Goal: Task Accomplishment & Management: Manage account settings

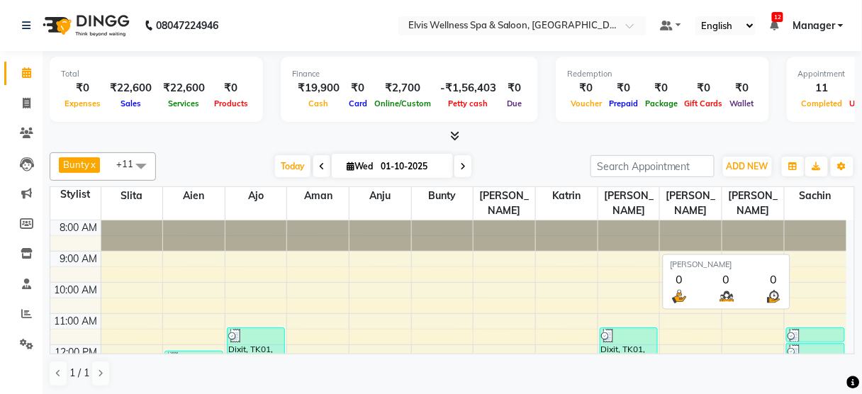
scroll to position [253, 0]
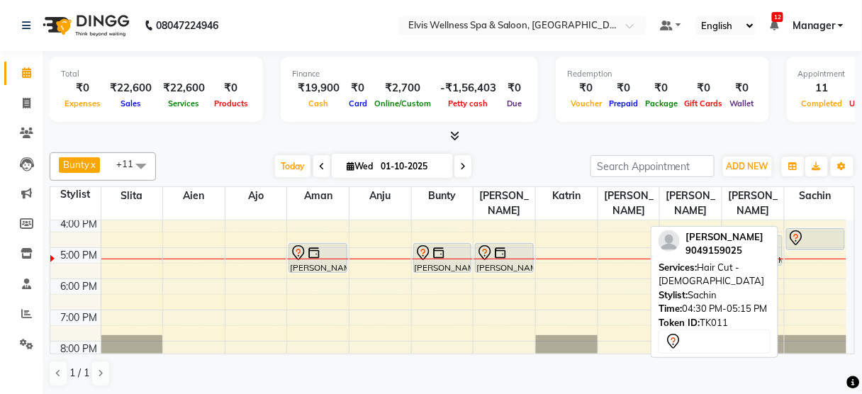
click at [829, 230] on div at bounding box center [815, 238] width 56 height 17
click at [821, 230] on div at bounding box center [815, 238] width 56 height 17
select select "7"
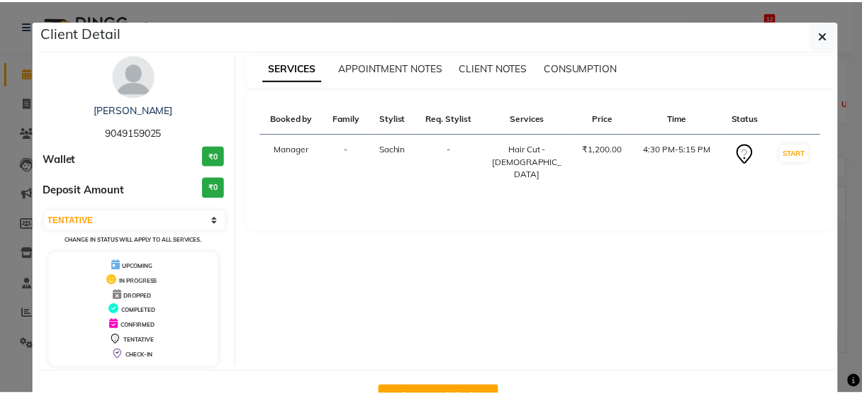
scroll to position [46, 0]
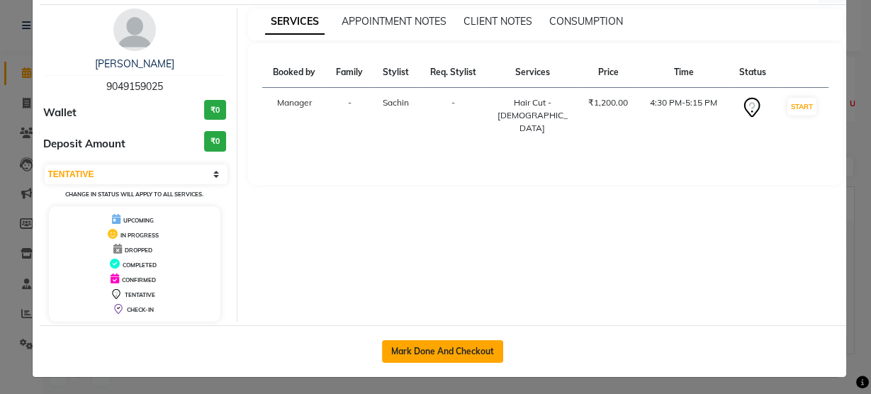
click at [433, 344] on button "Mark Done And Checkout" at bounding box center [442, 351] width 121 height 23
select select "5733"
select select "service"
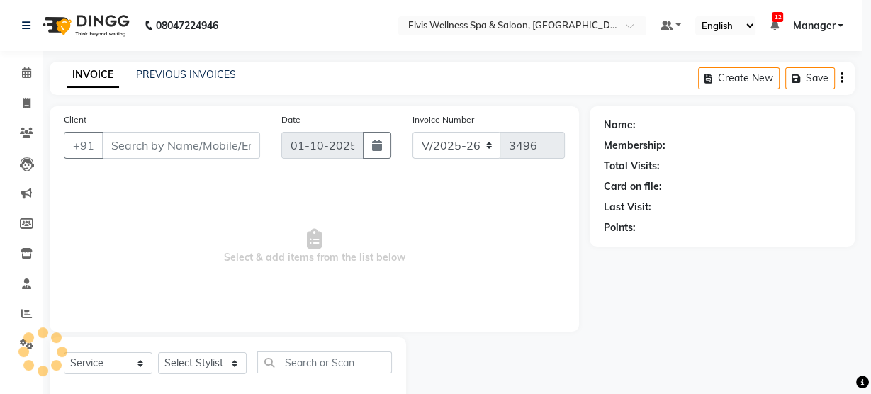
select select "3"
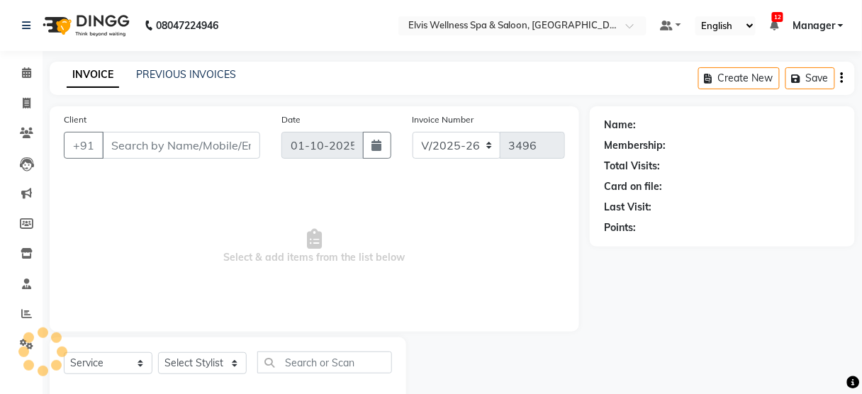
scroll to position [31, 0]
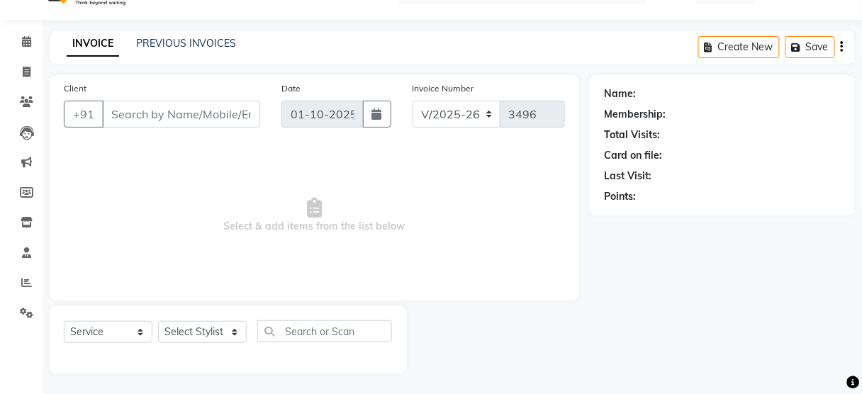
type input "9049159025"
select select "48152"
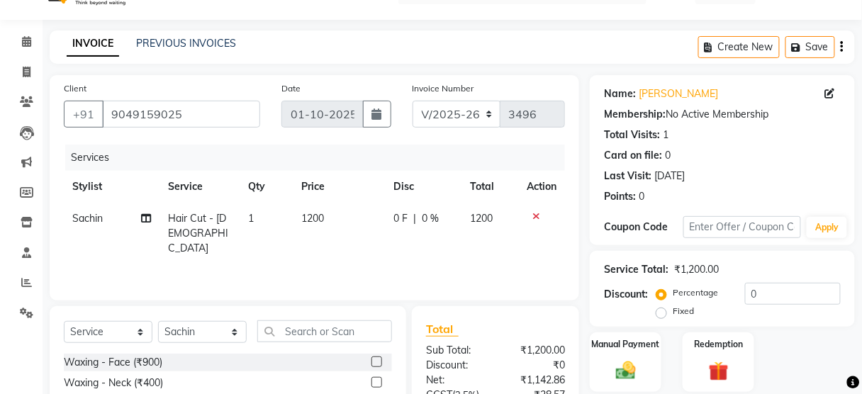
scroll to position [172, 0]
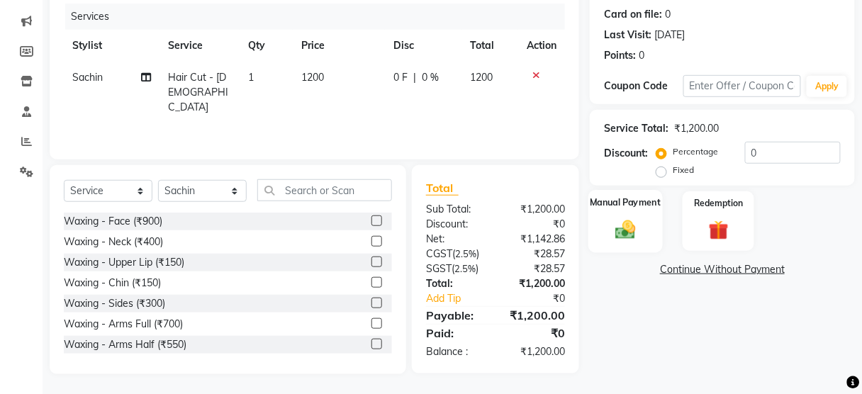
click at [627, 220] on img at bounding box center [625, 230] width 33 height 24
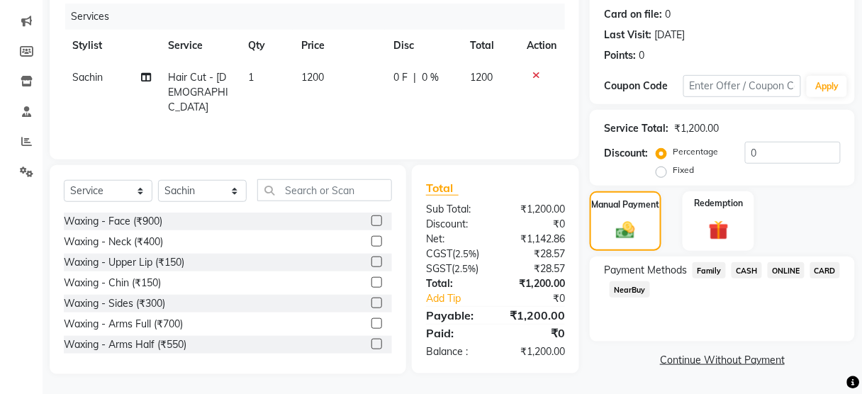
click at [788, 265] on span "ONLINE" at bounding box center [785, 270] width 37 height 16
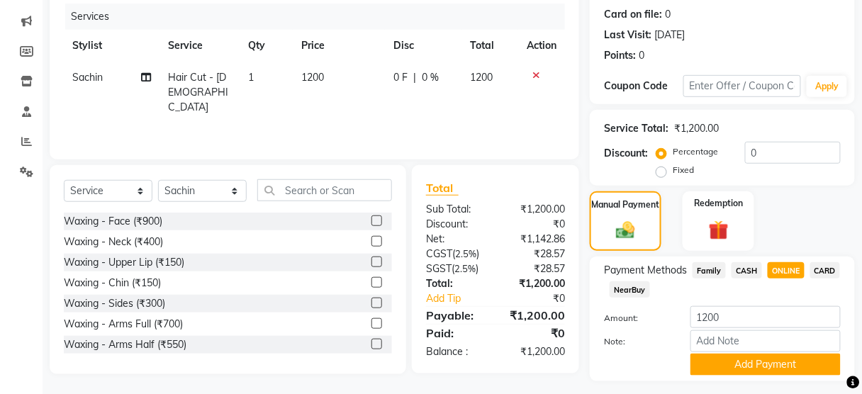
scroll to position [209, 0]
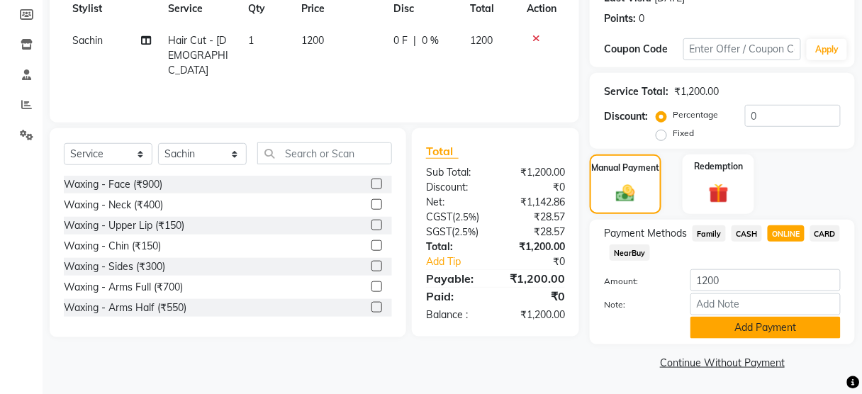
click at [764, 332] on button "Add Payment" at bounding box center [765, 328] width 150 height 22
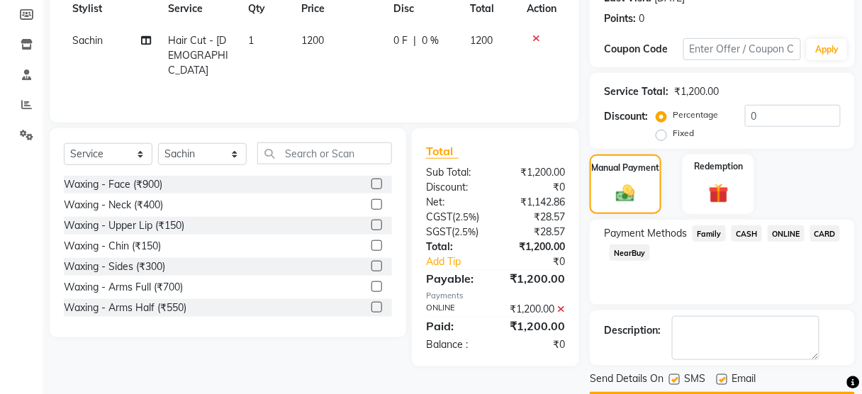
scroll to position [249, 0]
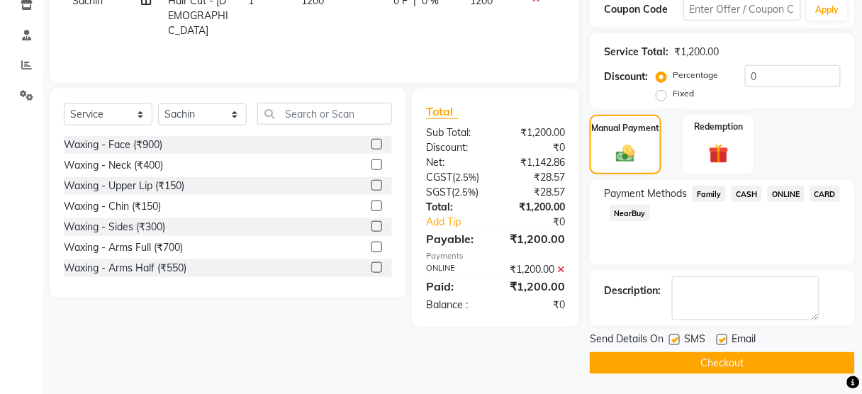
click at [675, 336] on label at bounding box center [674, 339] width 11 height 11
click at [675, 336] on input "checkbox" at bounding box center [673, 340] width 9 height 9
click at [671, 337] on label at bounding box center [674, 339] width 11 height 11
click at [671, 337] on input "checkbox" at bounding box center [673, 340] width 9 height 9
checkbox input "true"
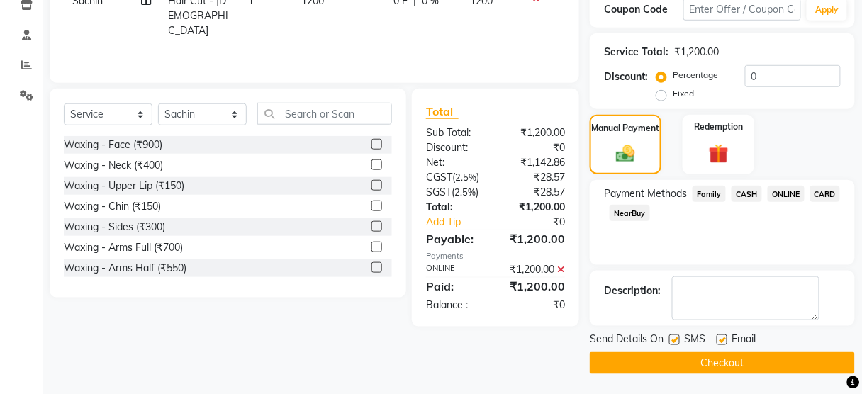
click at [679, 366] on button "Checkout" at bounding box center [722, 363] width 265 height 22
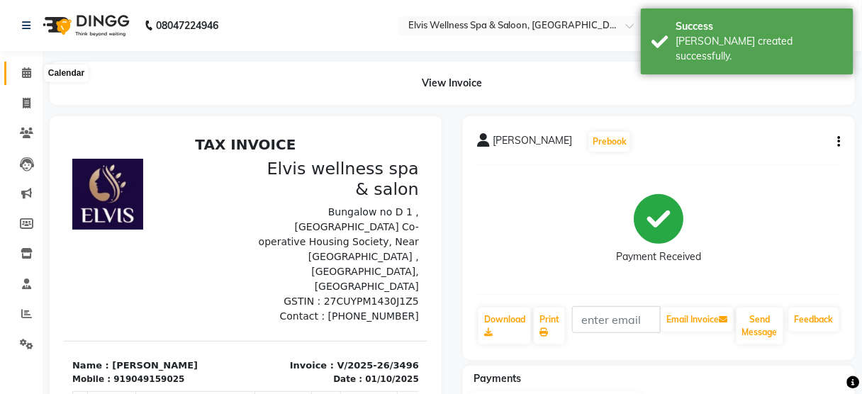
click at [26, 73] on icon at bounding box center [26, 72] width 9 height 11
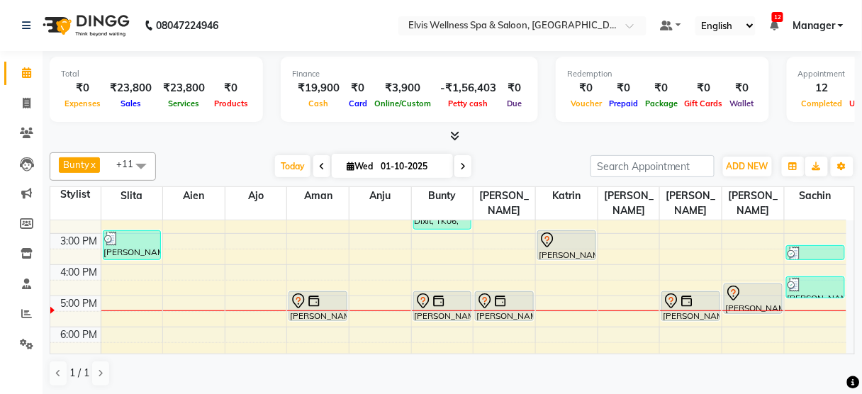
scroll to position [224, 0]
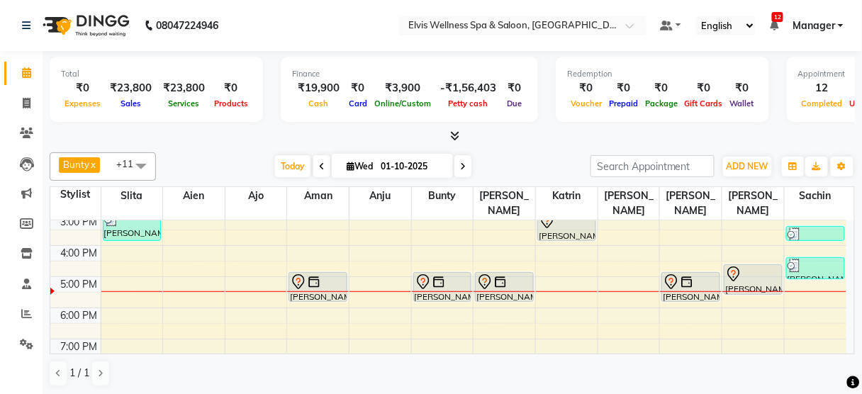
click at [167, 276] on div "8:00 AM 9:00 AM 10:00 AM 11:00 AM 12:00 PM 1:00 PM 2:00 PM 3:00 PM 4:00 PM 5:00…" at bounding box center [448, 214] width 796 height 436
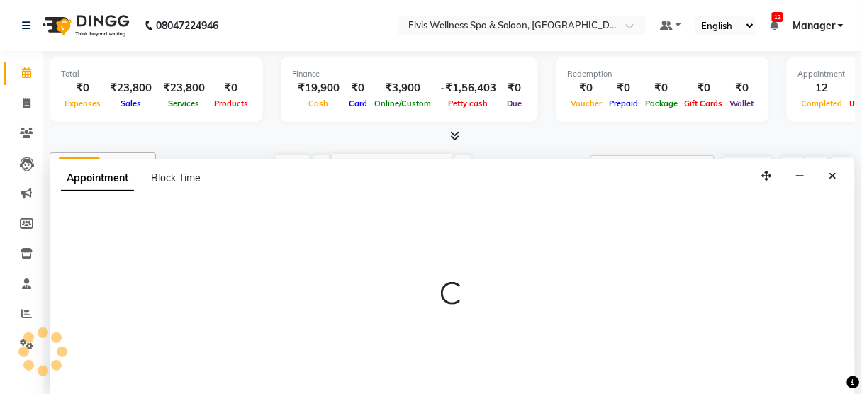
scroll to position [0, 0]
select select "45634"
select select "tentative"
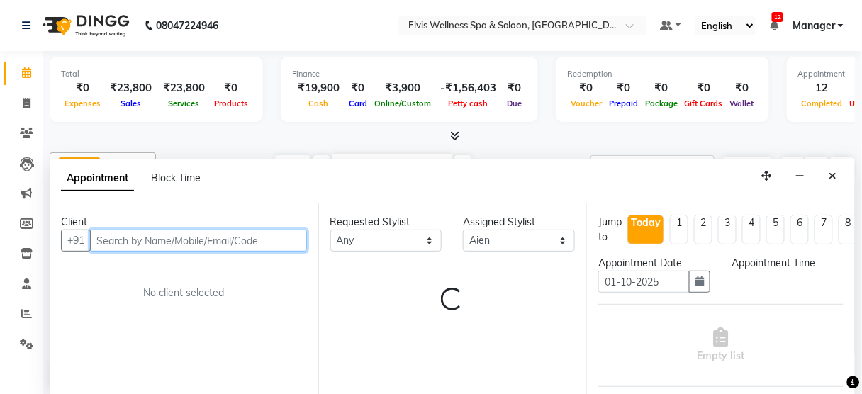
select select "1050"
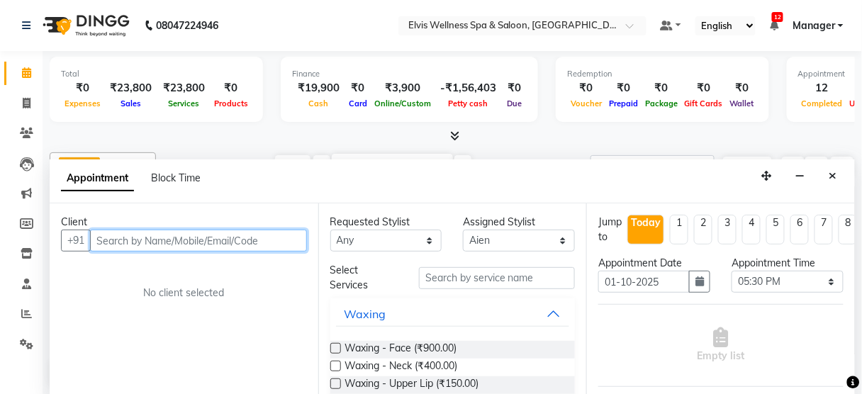
click at [146, 237] on input "text" at bounding box center [198, 241] width 217 height 22
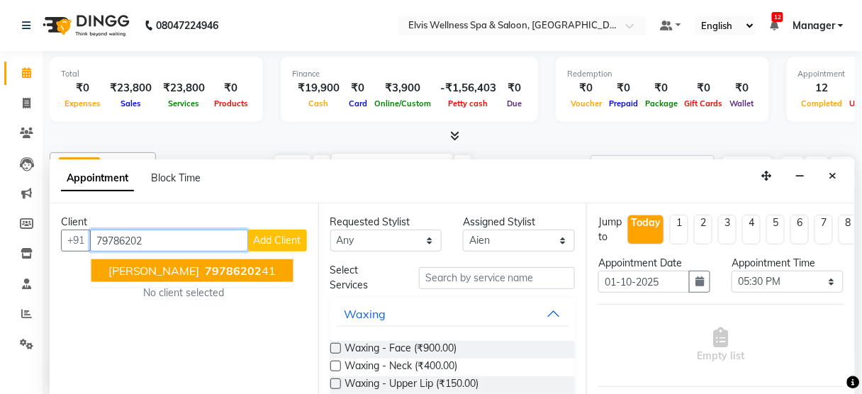
drag, startPoint x: 182, startPoint y: 268, endPoint x: 167, endPoint y: 268, distance: 15.6
click at [167, 268] on span "[PERSON_NAME]" at bounding box center [153, 271] width 91 height 14
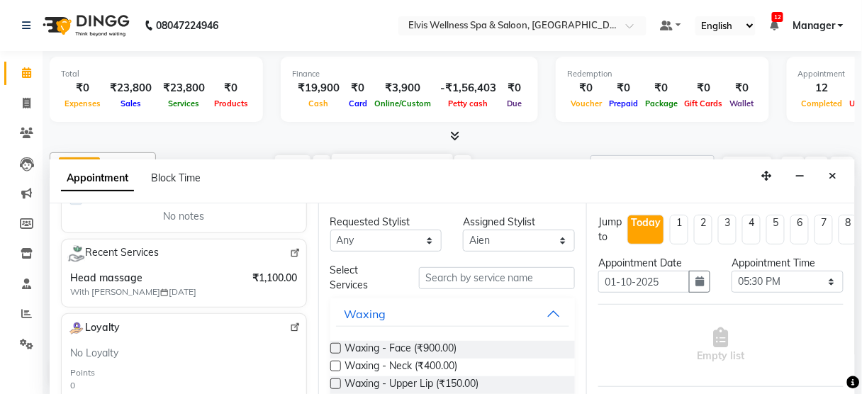
scroll to position [242, 0]
type input "7978620241"
click at [462, 277] on input "text" at bounding box center [497, 278] width 156 height 22
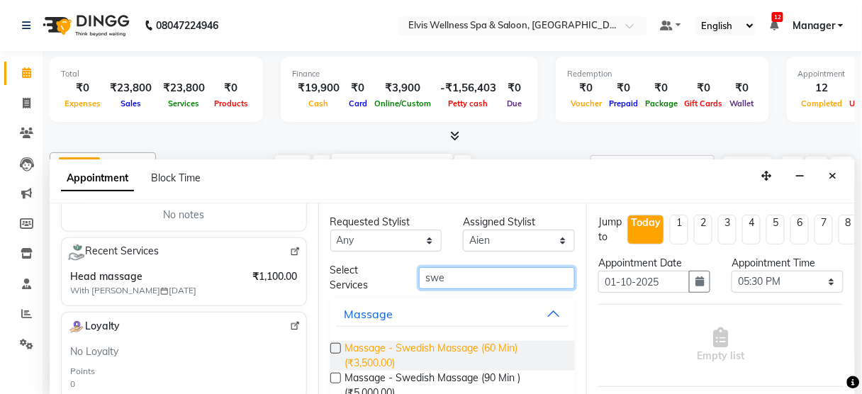
type input "swe"
click at [468, 344] on span "Massage - Swedish Massage (60 Min) (₹3,500.00)" at bounding box center [454, 356] width 219 height 30
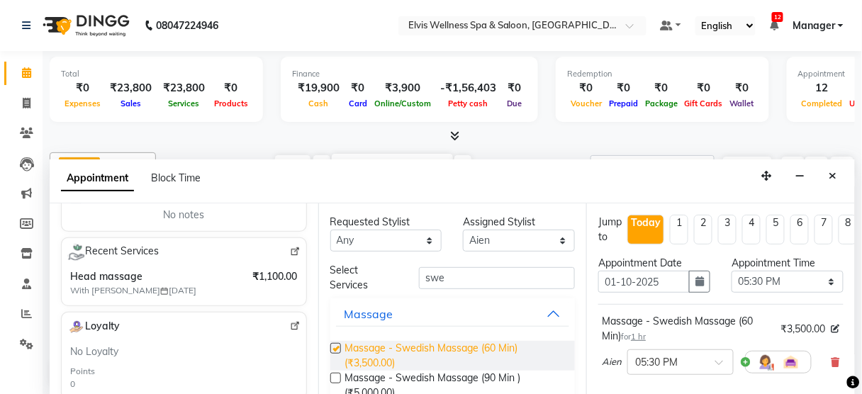
checkbox input "false"
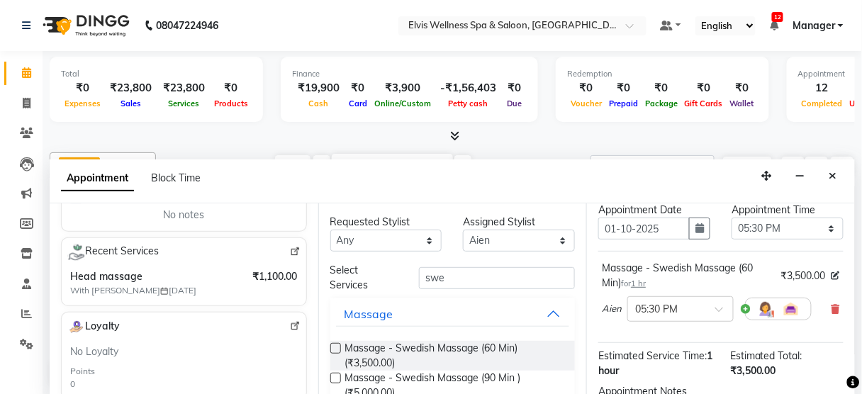
scroll to position [54, 0]
click at [718, 300] on div at bounding box center [680, 307] width 105 height 15
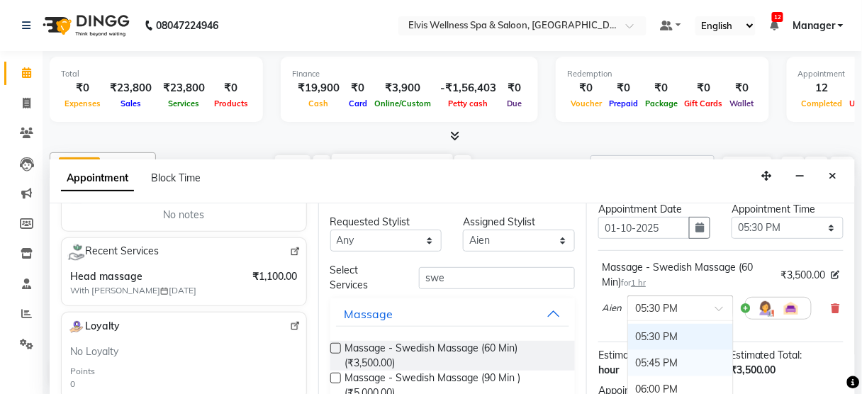
click at [658, 352] on div "05:45 PM" at bounding box center [680, 363] width 105 height 26
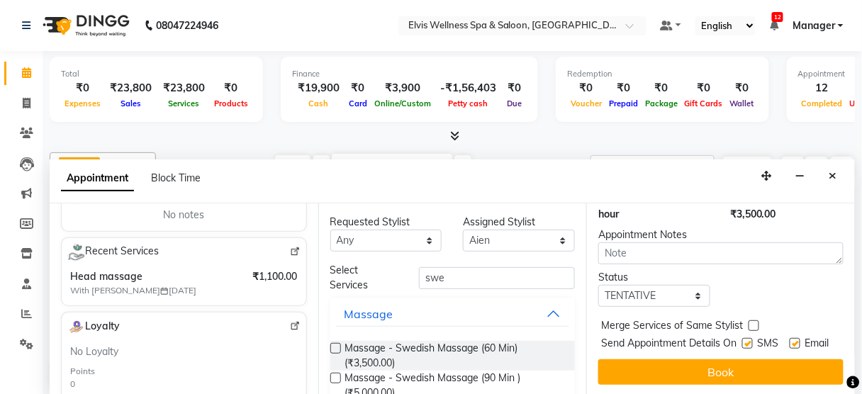
scroll to position [230, 0]
click at [746, 338] on label at bounding box center [747, 343] width 11 height 11
click at [746, 340] on input "checkbox" at bounding box center [746, 344] width 9 height 9
checkbox input "false"
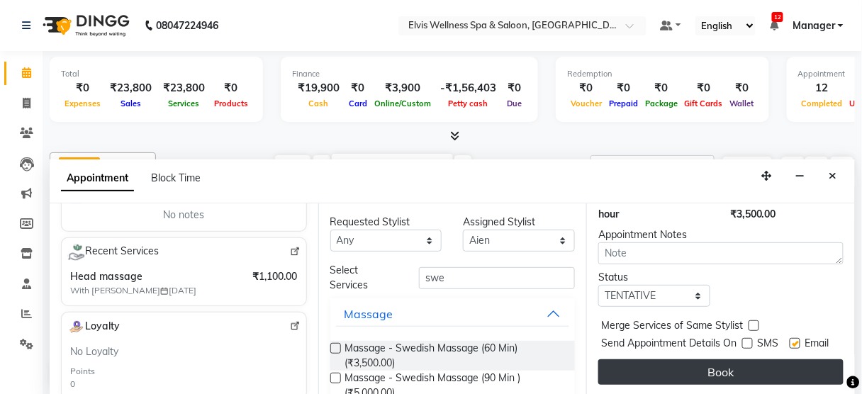
click at [708, 359] on button "Book" at bounding box center [720, 372] width 245 height 26
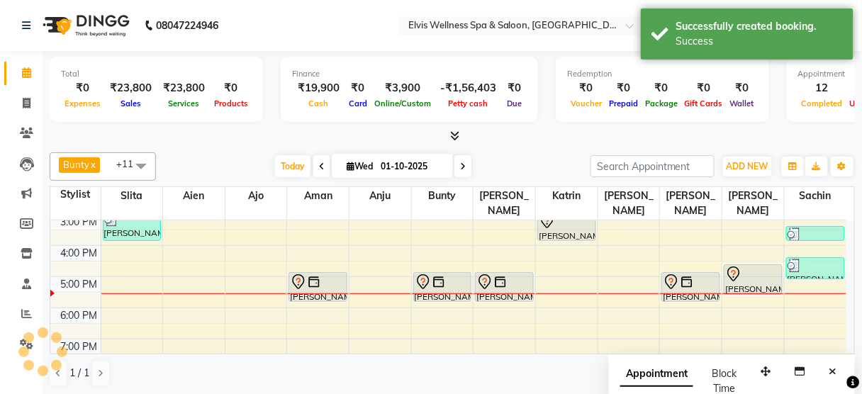
scroll to position [0, 0]
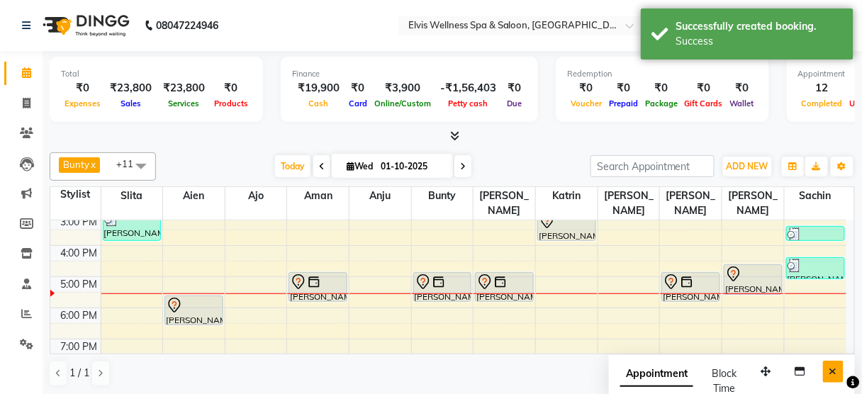
click at [833, 366] on icon "Close" at bounding box center [833, 371] width 8 height 10
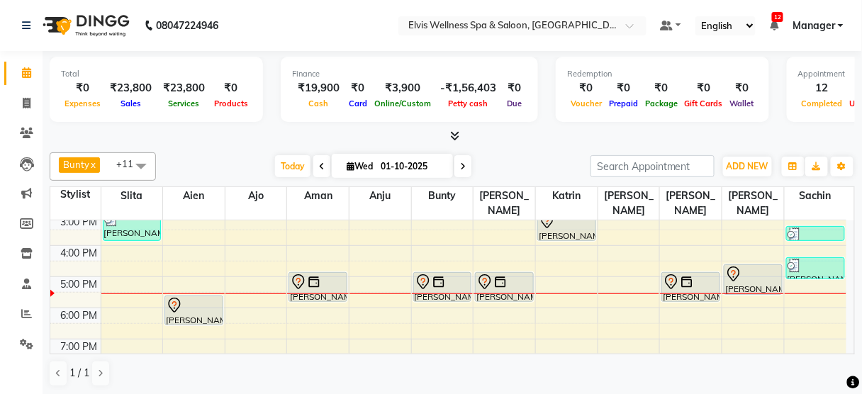
click at [213, 157] on div "[DATE] [DATE]" at bounding box center [373, 166] width 420 height 21
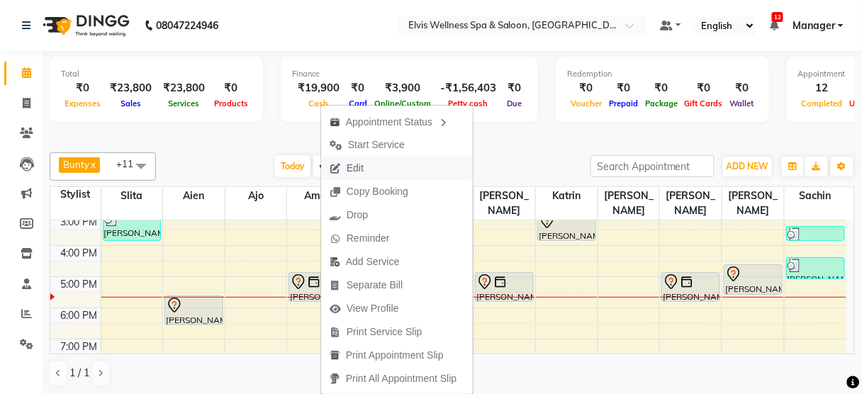
click at [347, 169] on span "Edit" at bounding box center [355, 168] width 17 height 15
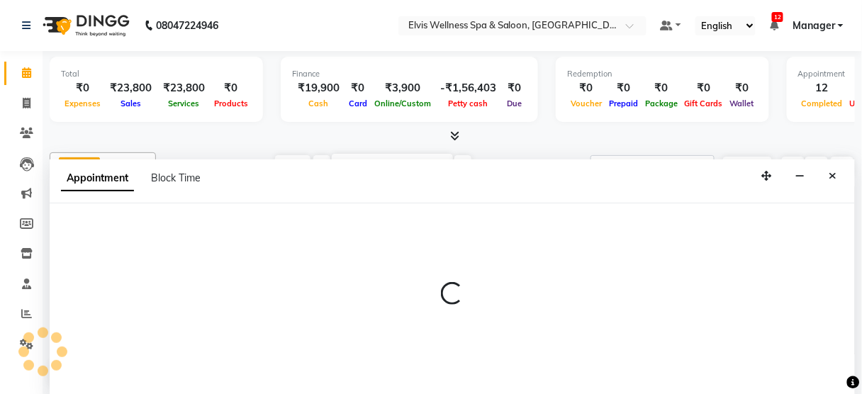
select select "tentative"
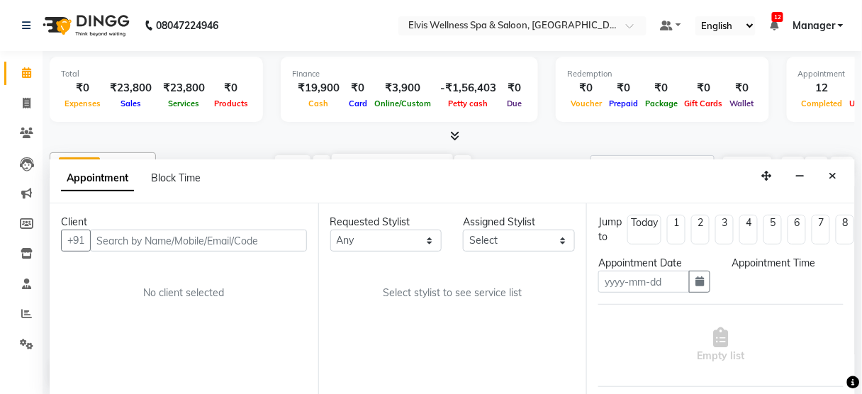
type input "01-10-2025"
select select "47382"
select select "1020"
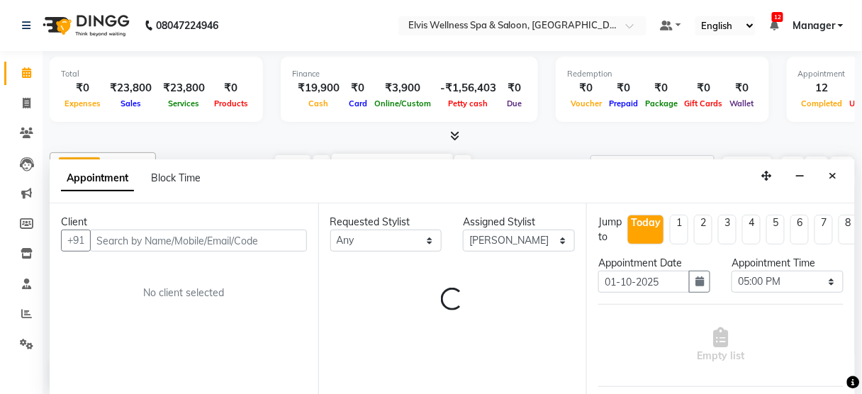
select select "2736"
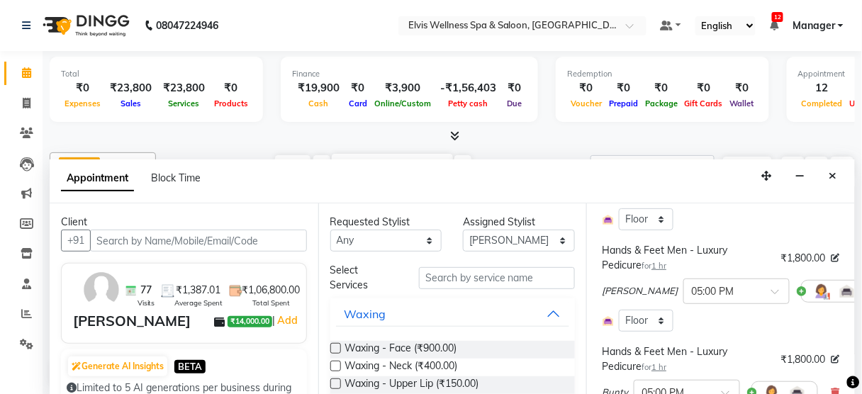
scroll to position [289, 0]
click at [861, 286] on icon at bounding box center [877, 291] width 9 height 10
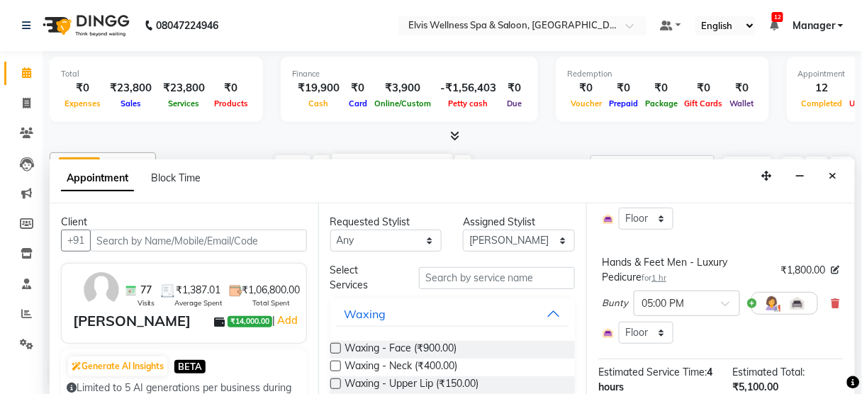
scroll to position [429, 0]
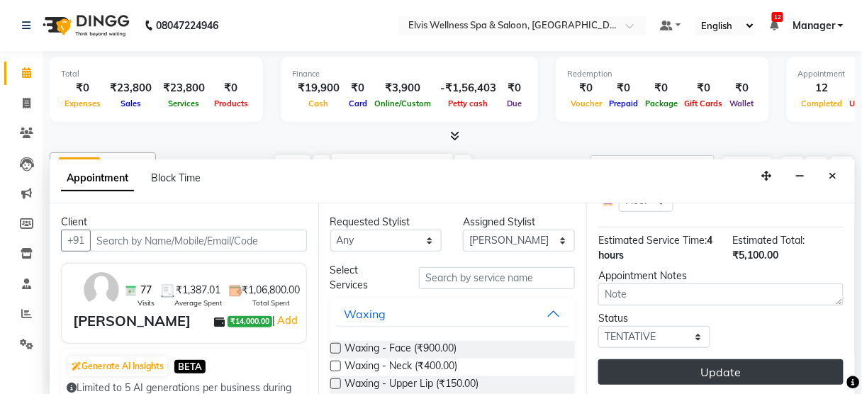
click at [723, 359] on button "Update" at bounding box center [720, 372] width 245 height 26
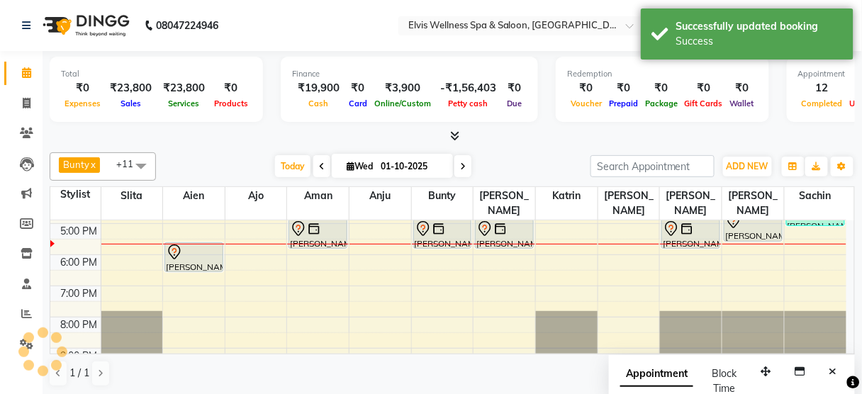
scroll to position [0, 0]
click at [518, 210] on div "8:00 AM 9:00 AM 10:00 AM 11:00 AM 12:00 PM 1:00 PM 2:00 PM 3:00 PM 4:00 PM 5:00…" at bounding box center [448, 161] width 796 height 436
select select "58922"
select select "1020"
select select "tentative"
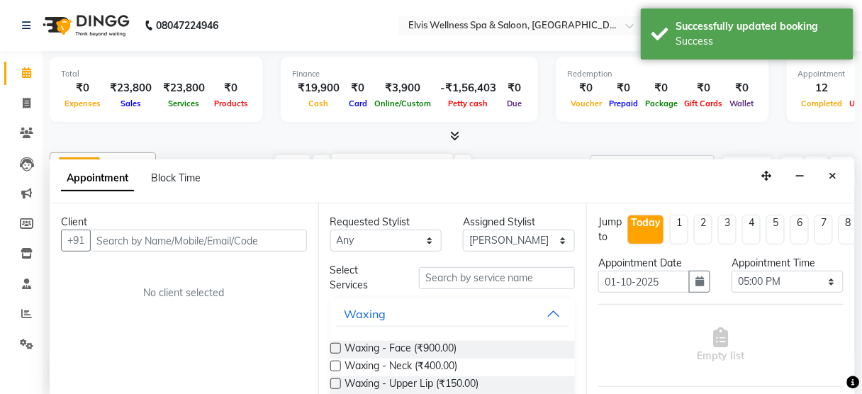
click at [137, 236] on input "text" at bounding box center [198, 241] width 217 height 22
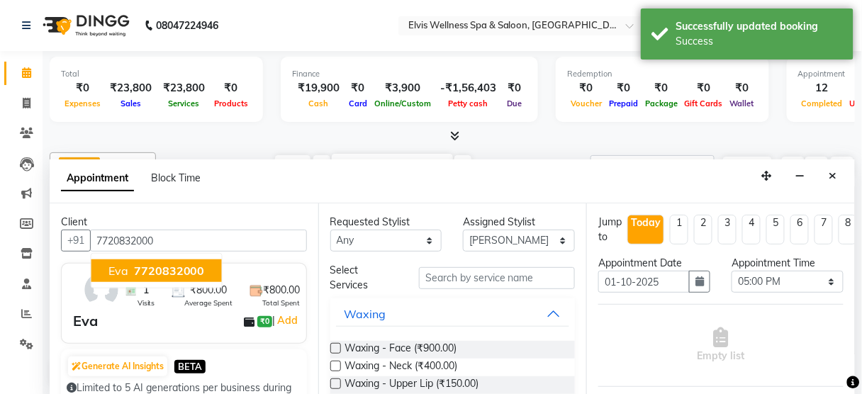
click at [171, 268] on span "7720832000" at bounding box center [169, 271] width 71 height 14
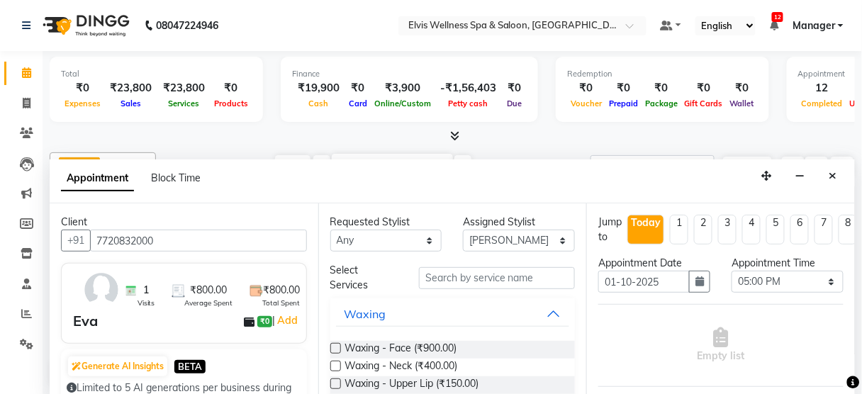
type input "7720832000"
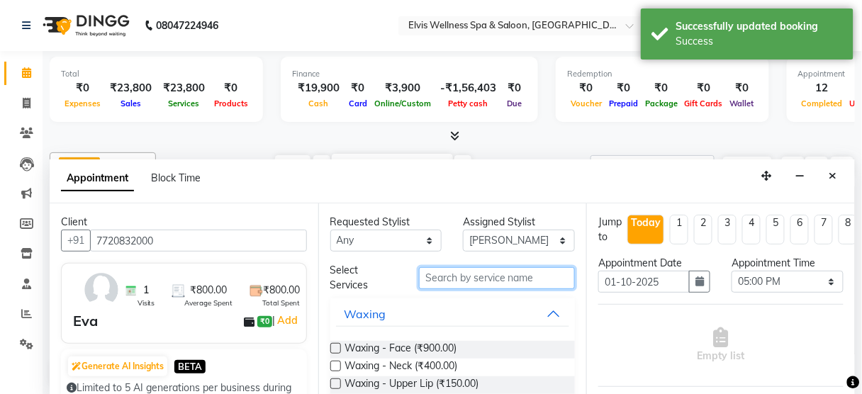
click at [442, 269] on input "text" at bounding box center [497, 278] width 156 height 22
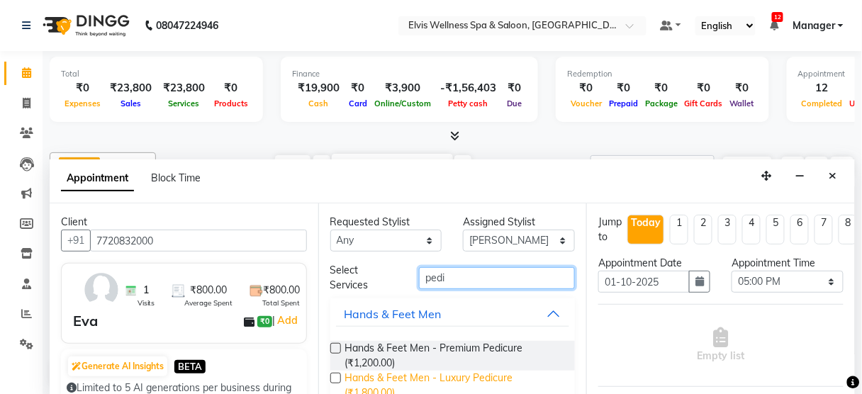
type input "pedi"
click at [447, 381] on span "Hands & Feet Men - Luxury Pedicure (₹1,800.00)" at bounding box center [454, 386] width 219 height 30
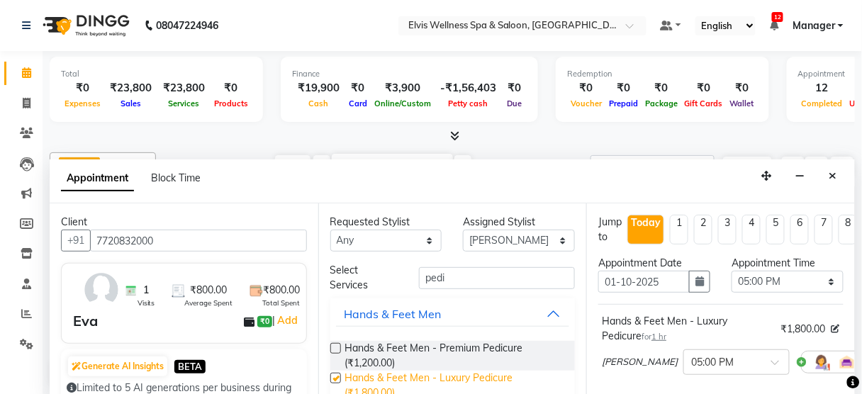
checkbox input "false"
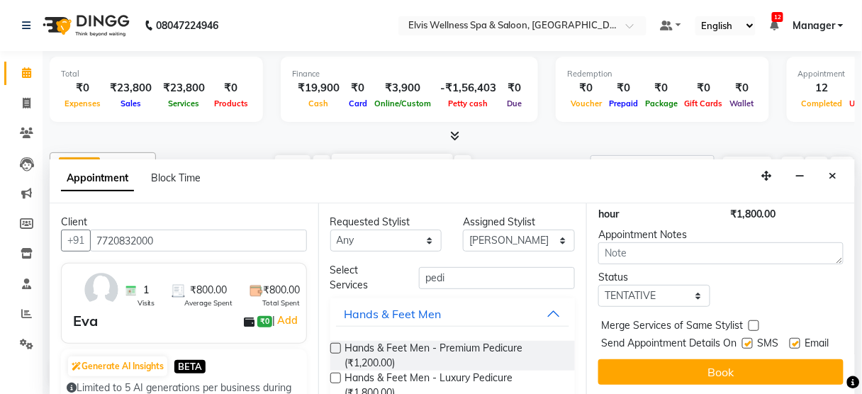
click at [743, 338] on label at bounding box center [747, 343] width 11 height 11
click at [743, 340] on input "checkbox" at bounding box center [746, 344] width 9 height 9
checkbox input "false"
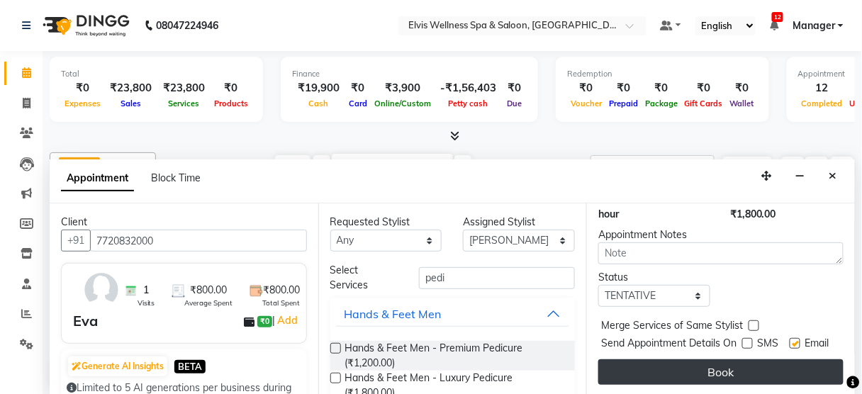
click at [723, 370] on button "Book" at bounding box center [720, 372] width 245 height 26
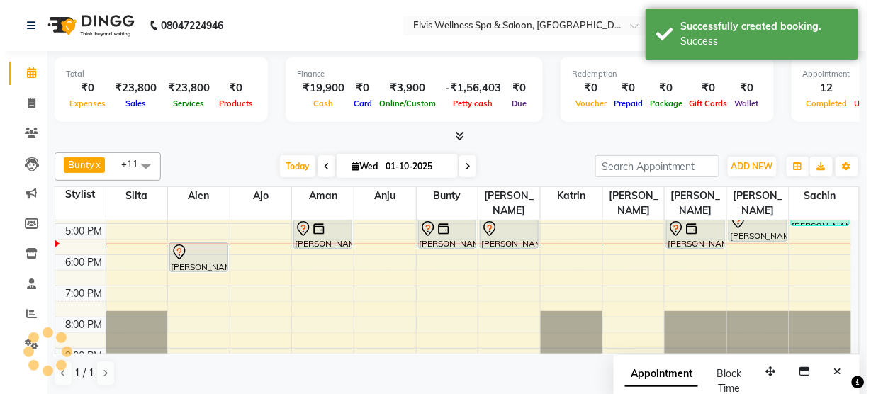
scroll to position [0, 0]
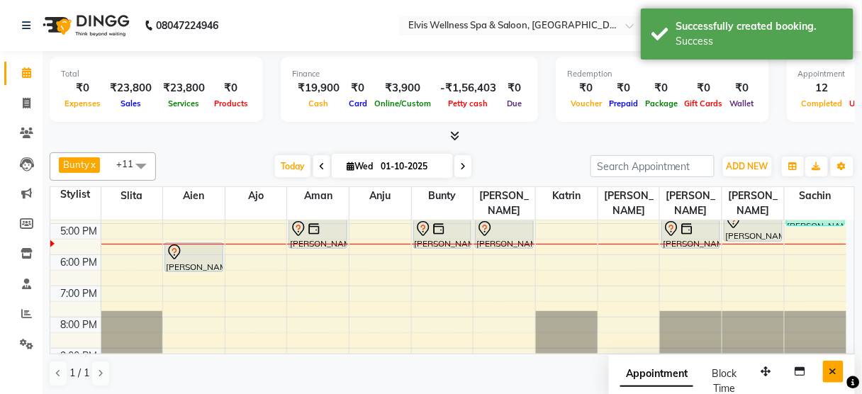
click at [833, 370] on icon "Close" at bounding box center [833, 371] width 8 height 10
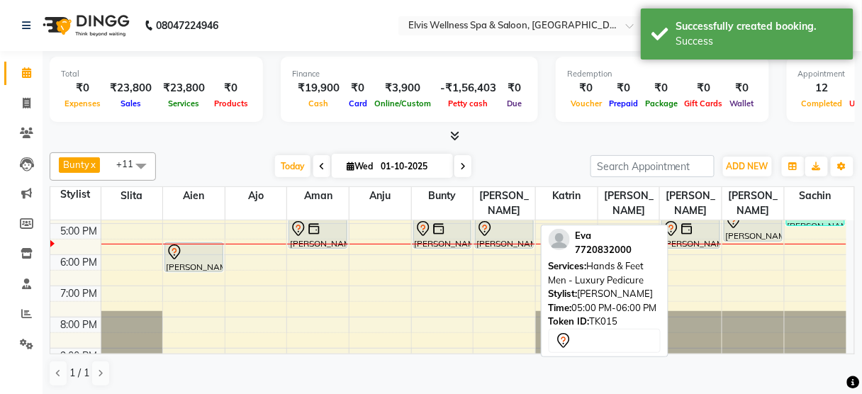
click at [504, 220] on div at bounding box center [504, 228] width 56 height 17
select select "7"
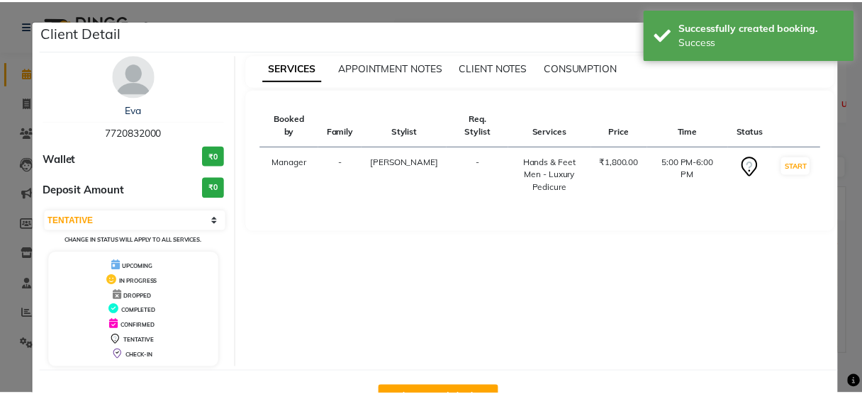
scroll to position [46, 0]
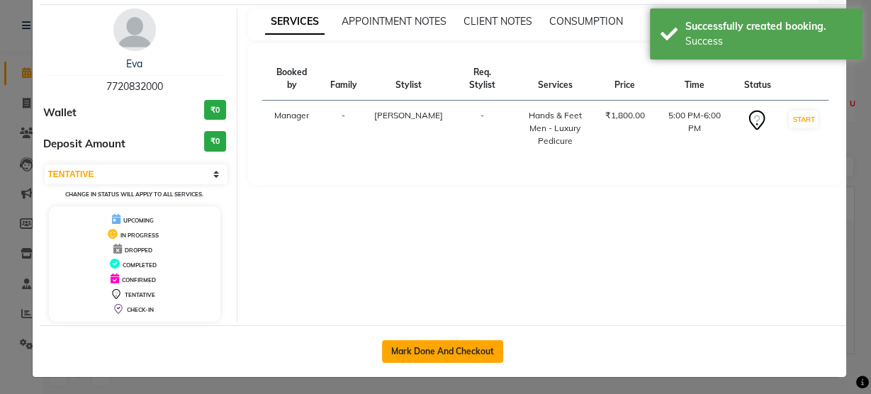
click at [432, 344] on button "Mark Done And Checkout" at bounding box center [442, 351] width 121 height 23
select select "service"
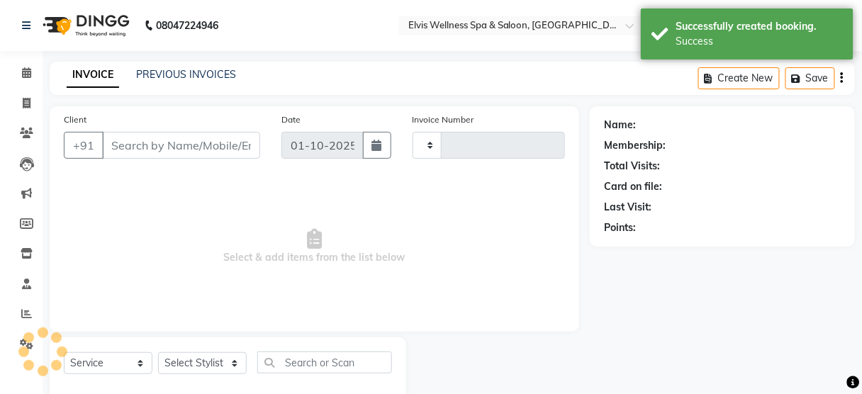
scroll to position [31, 0]
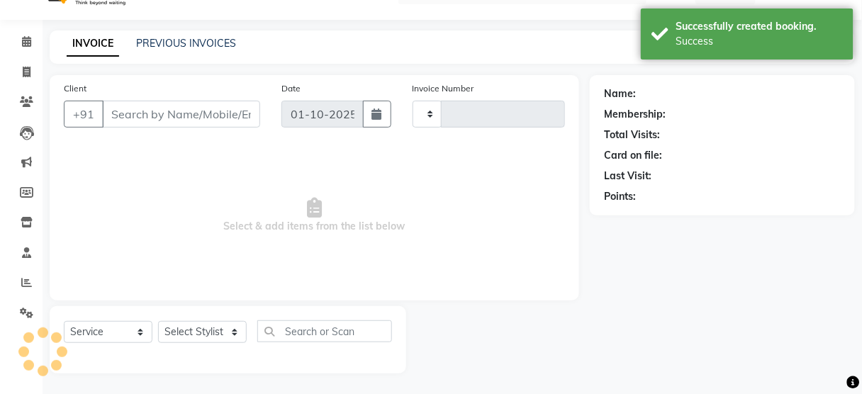
type input "3497"
select select "5733"
type input "7720832000"
select select "58922"
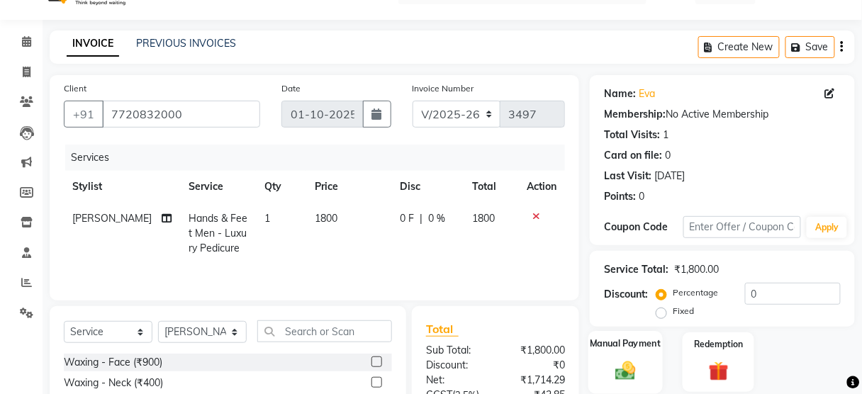
scroll to position [101, 0]
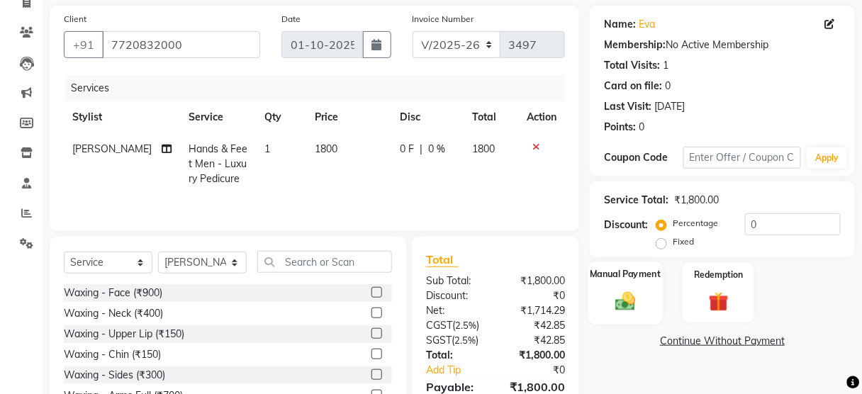
click at [643, 297] on div "Manual Payment" at bounding box center [625, 292] width 74 height 62
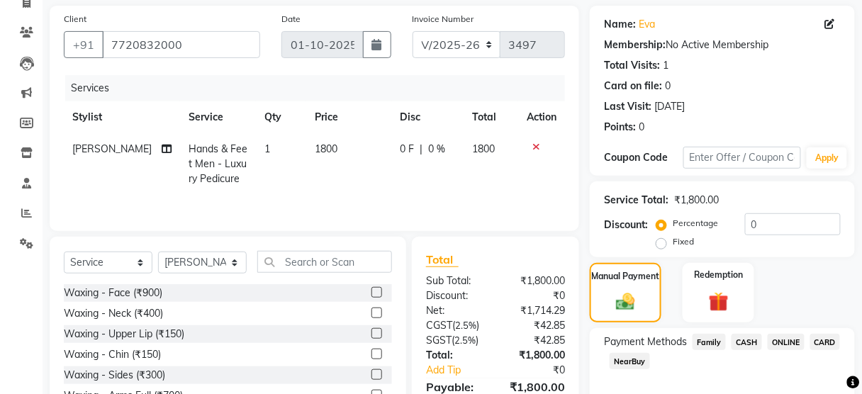
click at [747, 331] on div "Payment Methods Family CASH ONLINE CARD NearBuy" at bounding box center [722, 370] width 265 height 85
click at [752, 343] on span "CASH" at bounding box center [746, 342] width 30 height 16
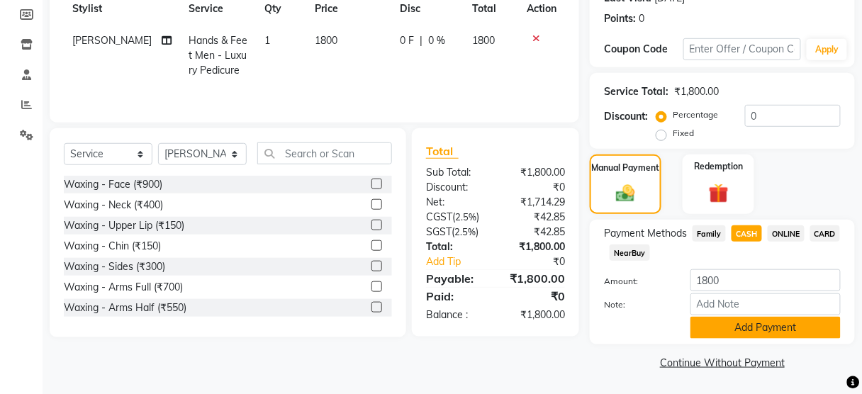
click at [734, 330] on button "Add Payment" at bounding box center [765, 328] width 150 height 22
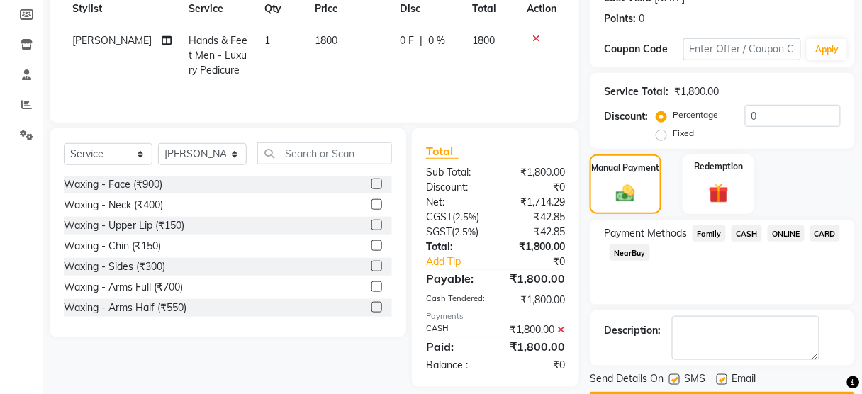
scroll to position [249, 0]
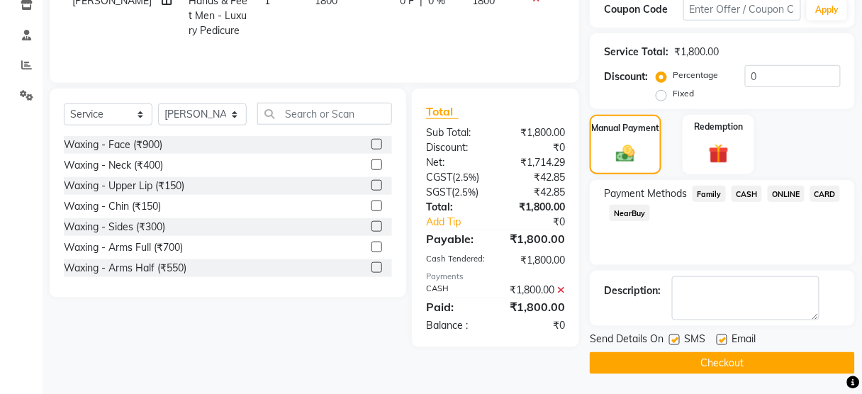
click at [680, 341] on div "SMS" at bounding box center [692, 341] width 47 height 18
click at [676, 337] on label at bounding box center [674, 339] width 11 height 11
click at [676, 337] on input "checkbox" at bounding box center [673, 340] width 9 height 9
checkbox input "false"
click at [673, 357] on button "Checkout" at bounding box center [722, 363] width 265 height 22
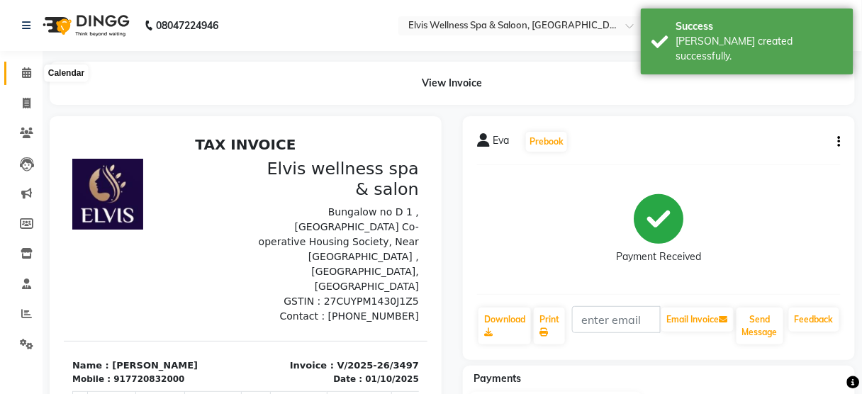
click at [23, 79] on span at bounding box center [26, 73] width 25 height 16
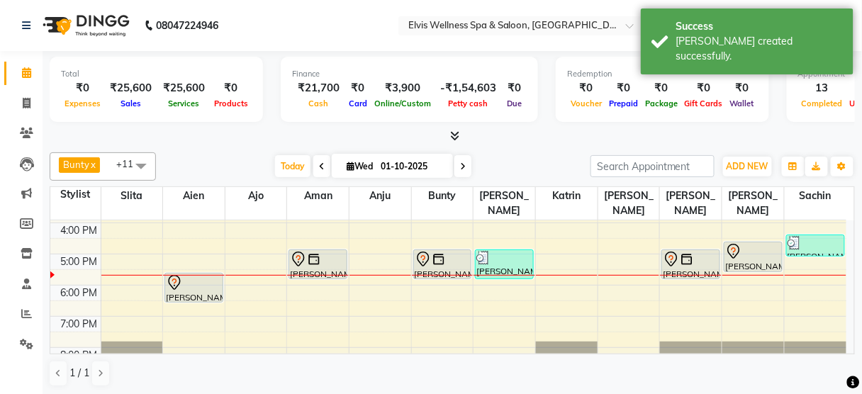
scroll to position [264, 0]
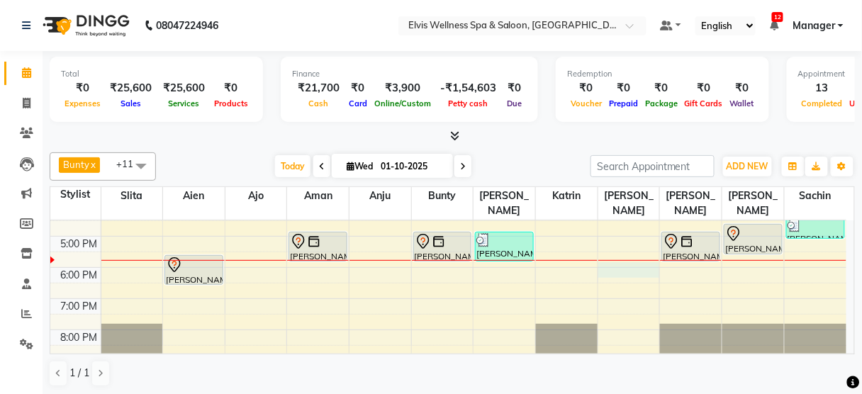
click at [641, 251] on div "8:00 AM 9:00 AM 10:00 AM 11:00 AM 12:00 PM 1:00 PM 2:00 PM 3:00 PM 4:00 PM 5:00…" at bounding box center [448, 174] width 796 height 436
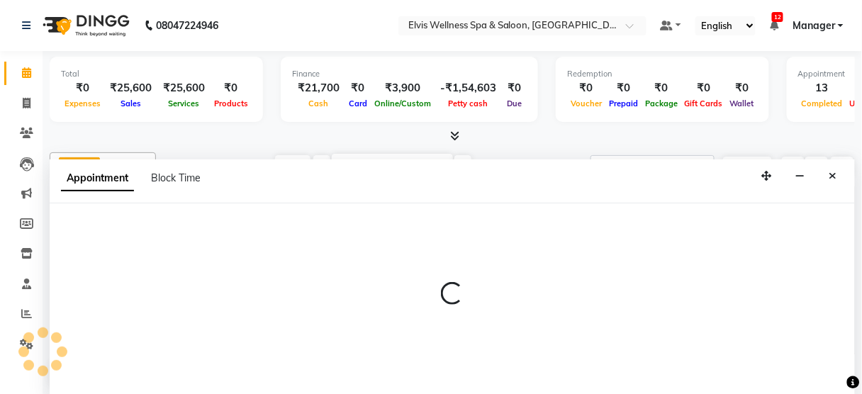
scroll to position [0, 0]
select select "91505"
select select "tentative"
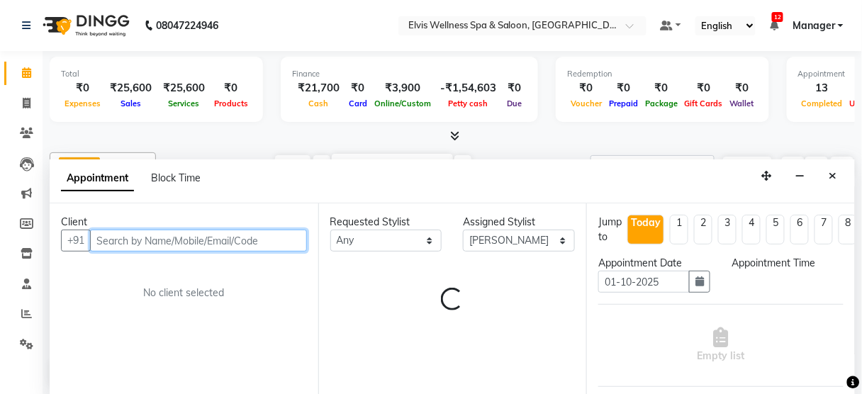
select select "1080"
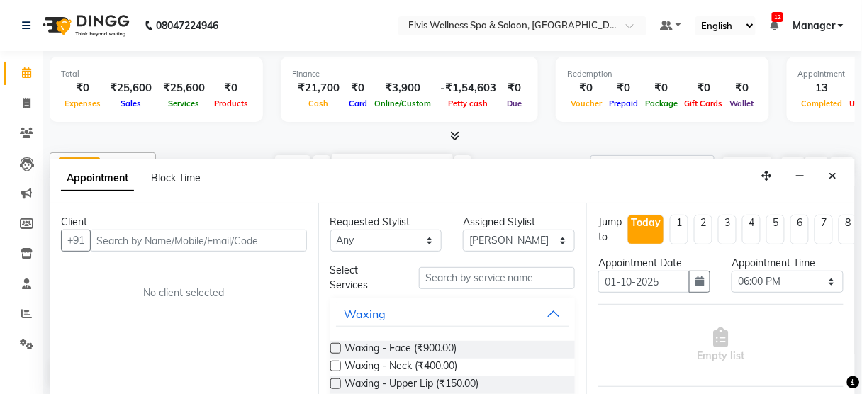
click at [200, 226] on div "Client" at bounding box center [184, 222] width 246 height 15
click at [201, 235] on input "text" at bounding box center [198, 241] width 217 height 22
paste input "8668377793"
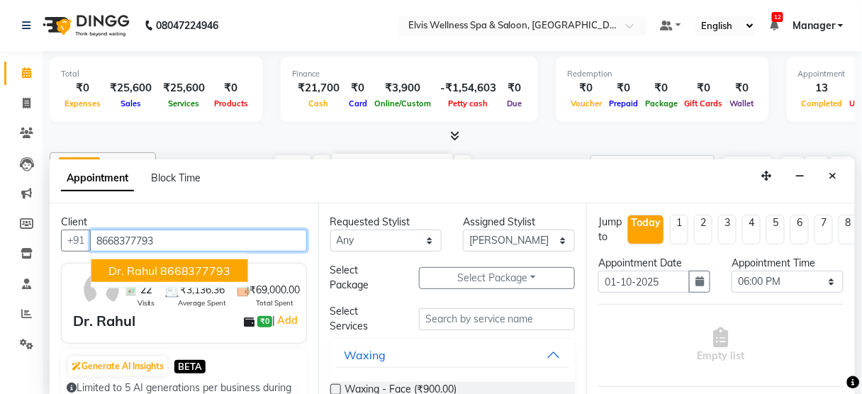
click at [169, 266] on ngb-highlight "8668377793" at bounding box center [195, 271] width 71 height 14
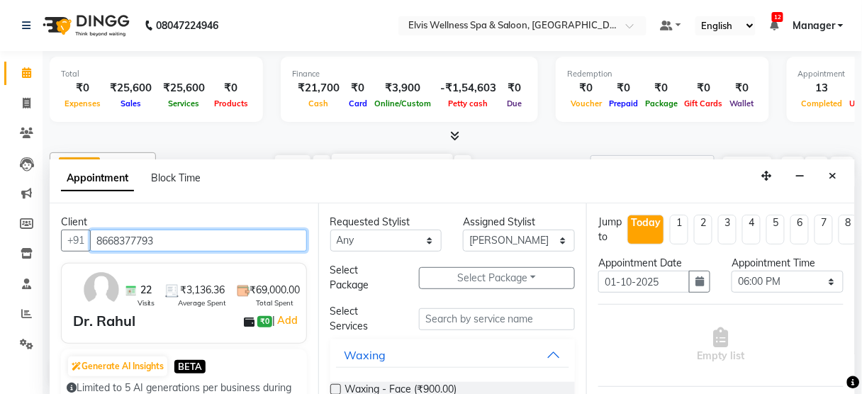
type input "8668377793"
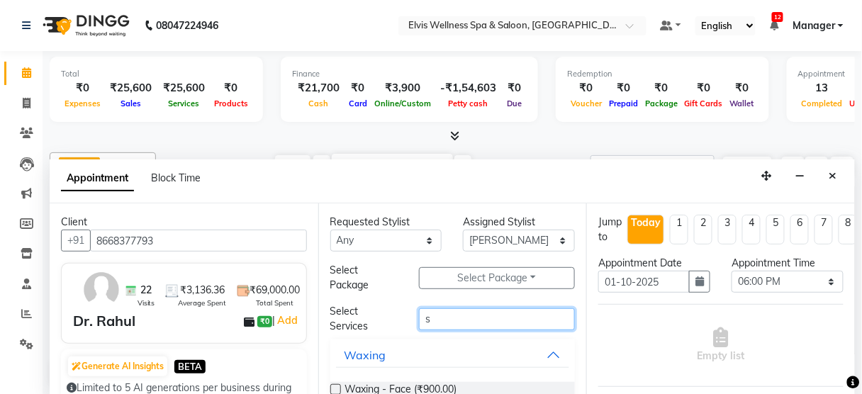
click at [447, 310] on input "s" at bounding box center [497, 319] width 156 height 22
type input "swe"
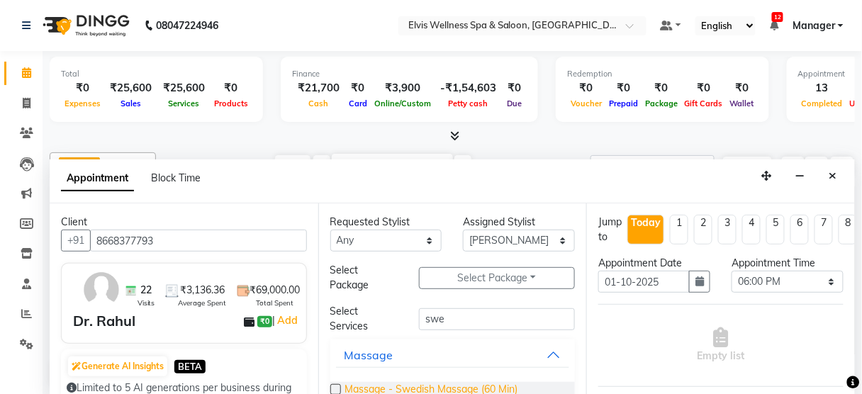
click at [459, 388] on span "Massage - Swedish Massage (60 Min) (₹3,500.00)" at bounding box center [454, 397] width 219 height 30
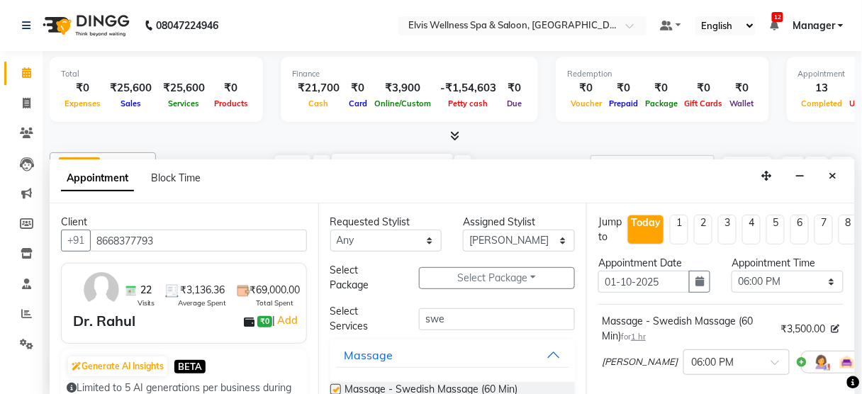
checkbox input "false"
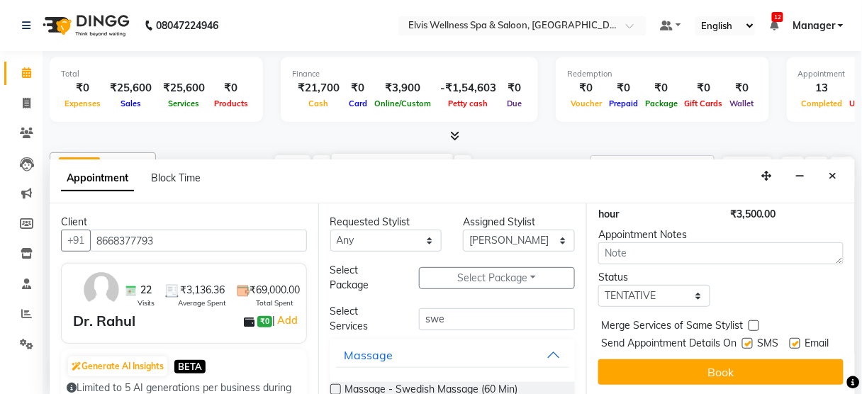
click at [742, 338] on label at bounding box center [747, 343] width 11 height 11
click at [742, 340] on input "checkbox" at bounding box center [746, 344] width 9 height 9
checkbox input "false"
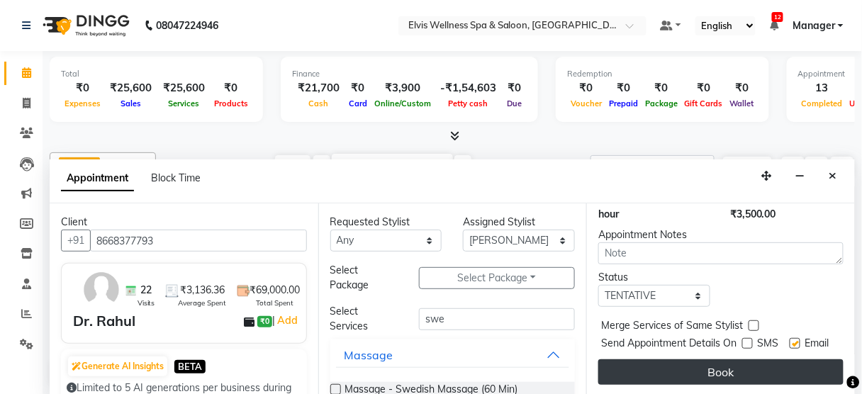
click at [731, 359] on button "Book" at bounding box center [720, 372] width 245 height 26
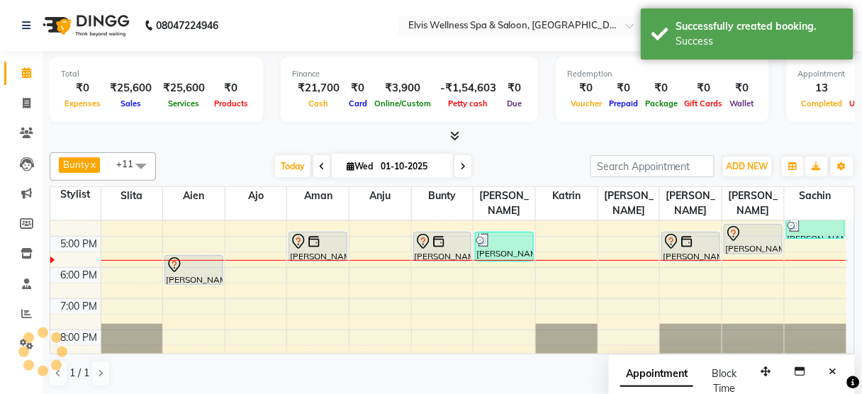
scroll to position [0, 0]
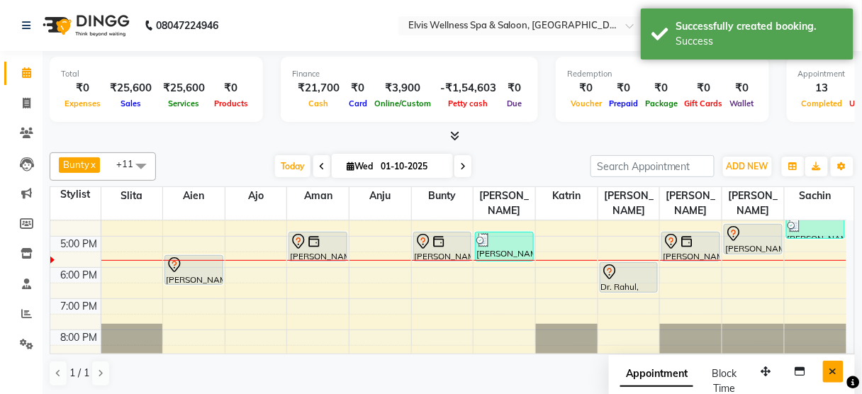
click at [838, 374] on button "Close" at bounding box center [833, 372] width 21 height 22
